Goal: Check status: Check status

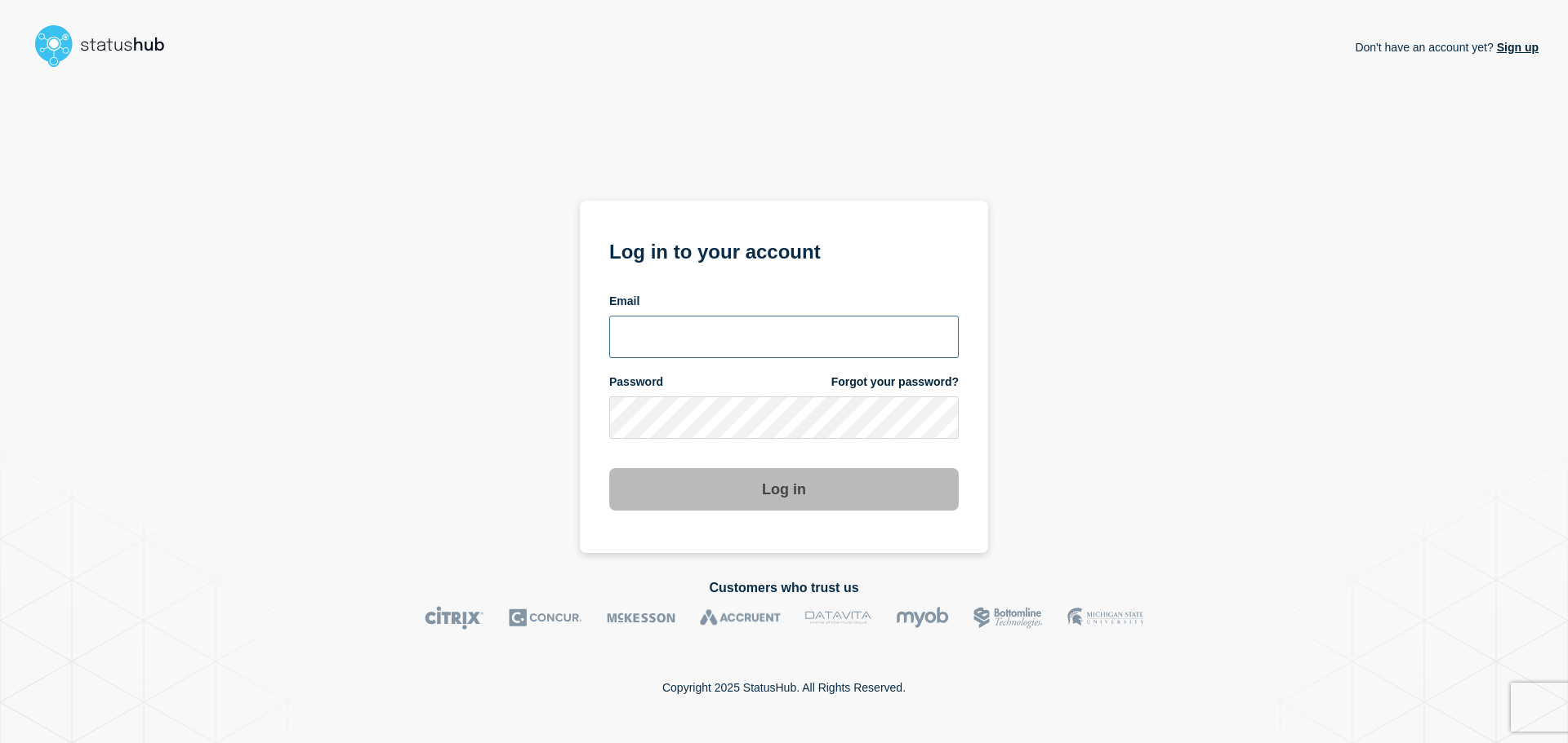
click at [691, 343] on input "email input" at bounding box center [784, 337] width 350 height 43
click at [703, 339] on input "r.shumaker@gwu.edu" at bounding box center [784, 337] width 350 height 43
type input "r.shumaker@email.gwu.edu"
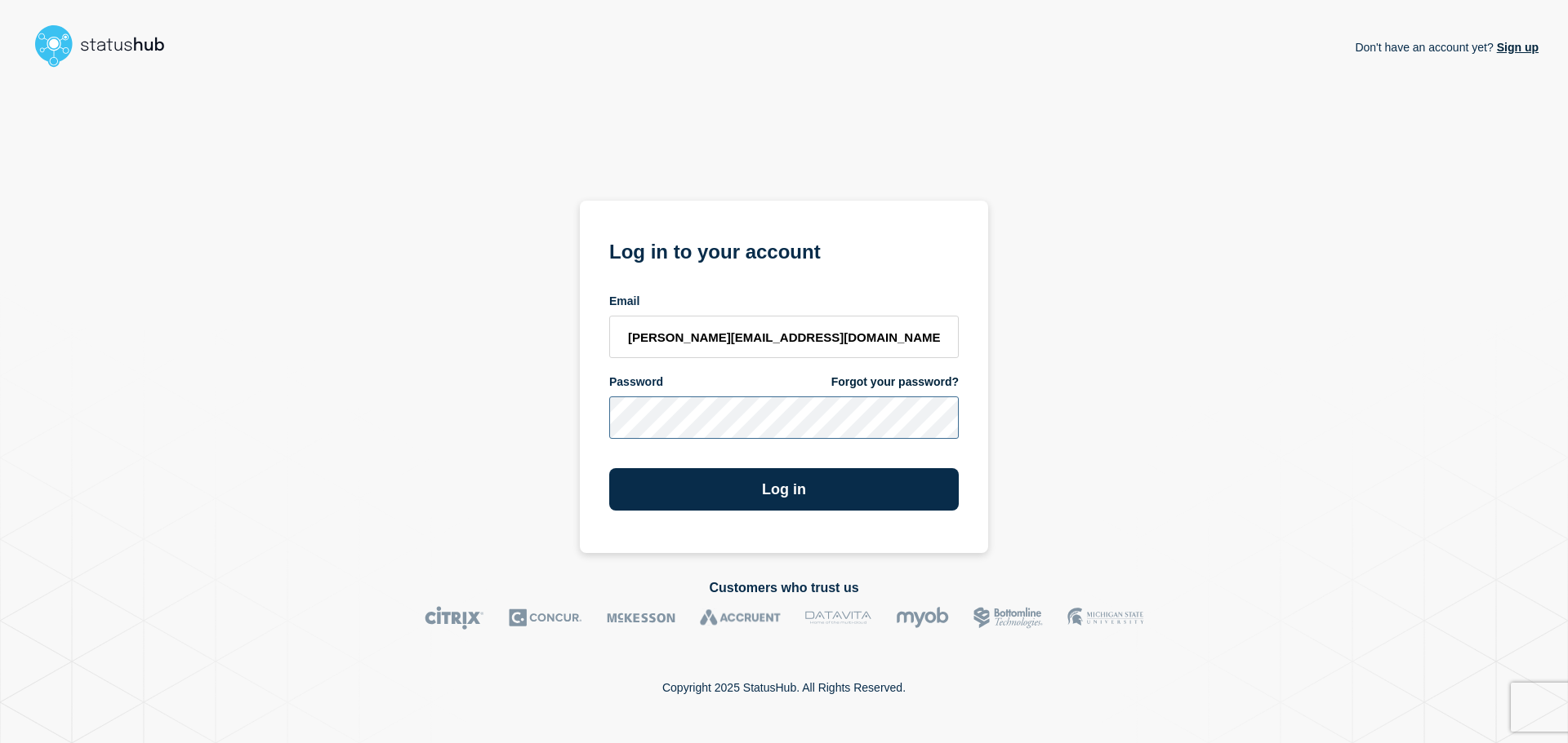
click at [609, 469] on button "Log in" at bounding box center [784, 490] width 350 height 43
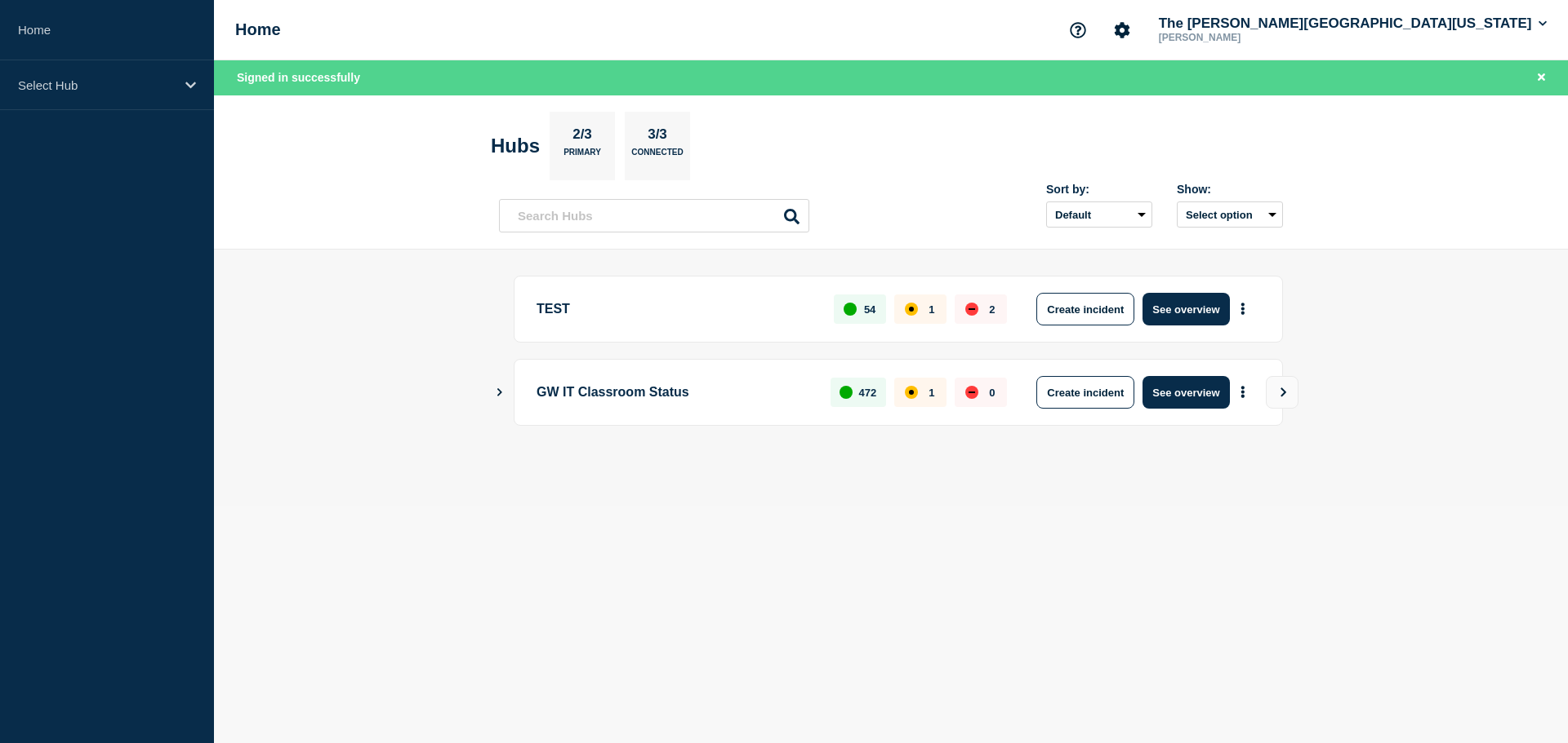
click at [490, 392] on main "TEST 54 1 2 Create incident See overview GW IT Classroom Status 472 1 0 Create …" at bounding box center [891, 378] width 1354 height 257
drag, startPoint x: 503, startPoint y: 392, endPoint x: 515, endPoint y: 393, distance: 12.0
click at [504, 392] on icon "Show Connected Hubs" at bounding box center [499, 392] width 10 height 9
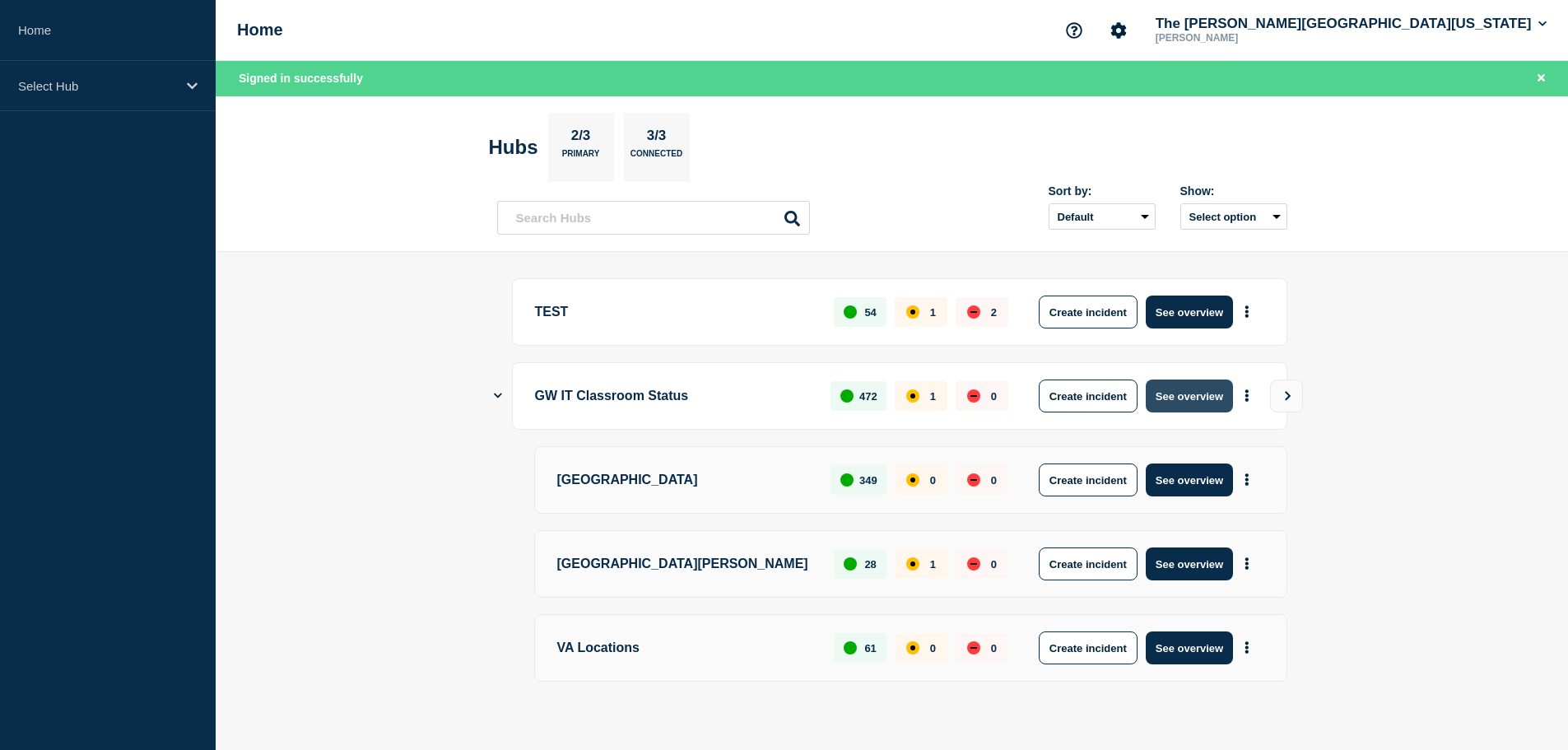
click at [1191, 389] on button "See overview" at bounding box center [1190, 396] width 88 height 33
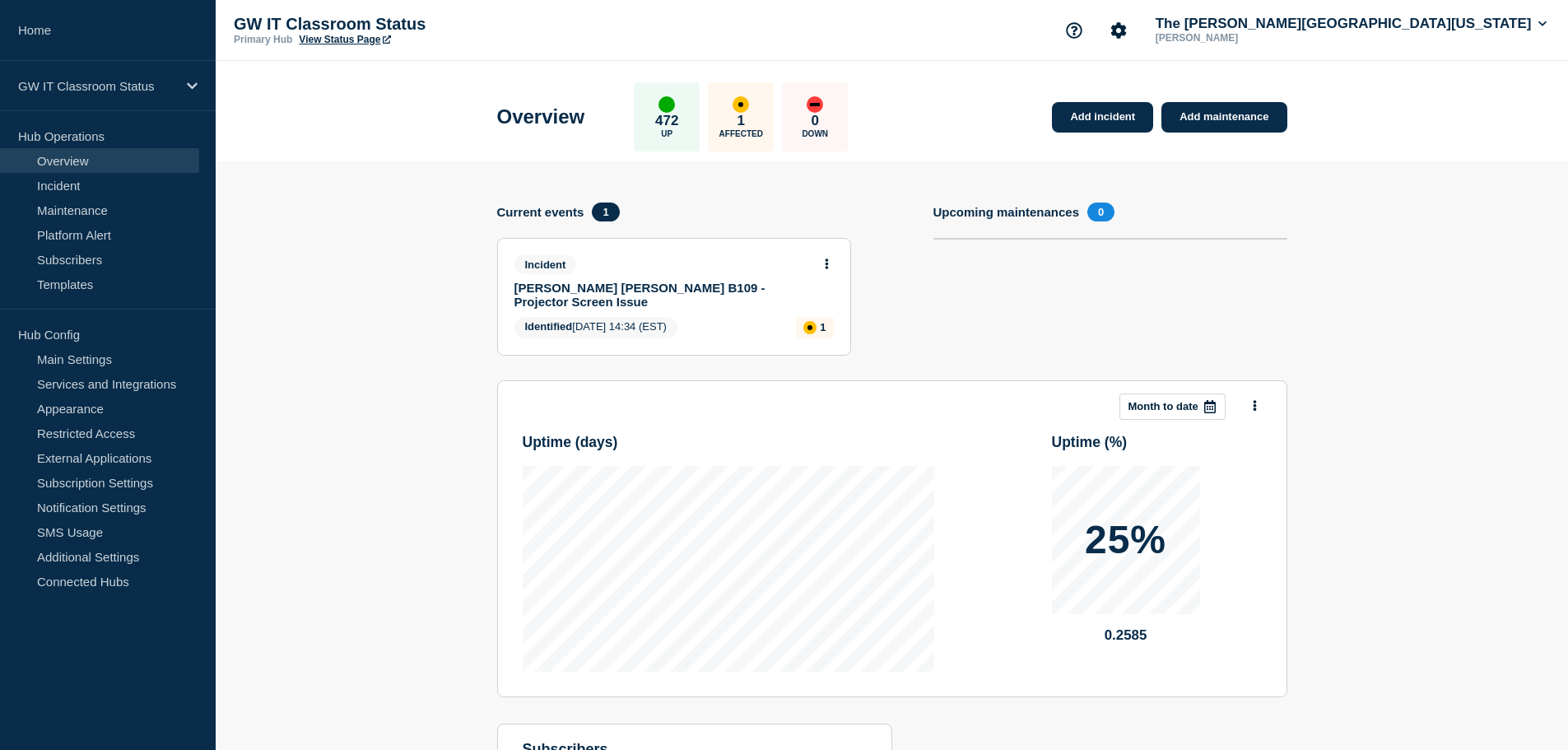
click at [1112, 31] on div "GW IT Classroom Status Primary Hub View Status Page The [PERSON_NAME][GEOGRAPHI…" at bounding box center [891, 30] width 1352 height 61
